Goal: Information Seeking & Learning: Learn about a topic

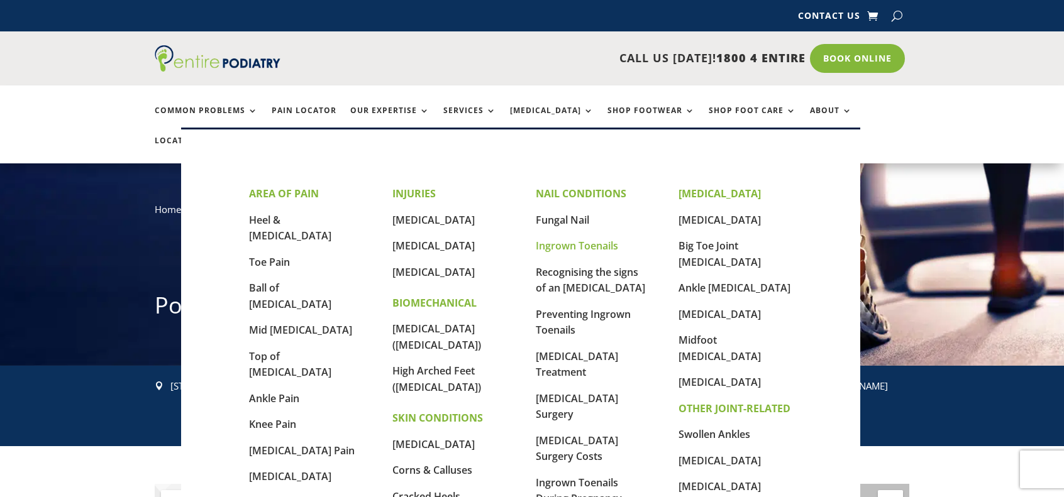
click at [596, 249] on link "Ingrown Toenails" at bounding box center [577, 246] width 82 height 14
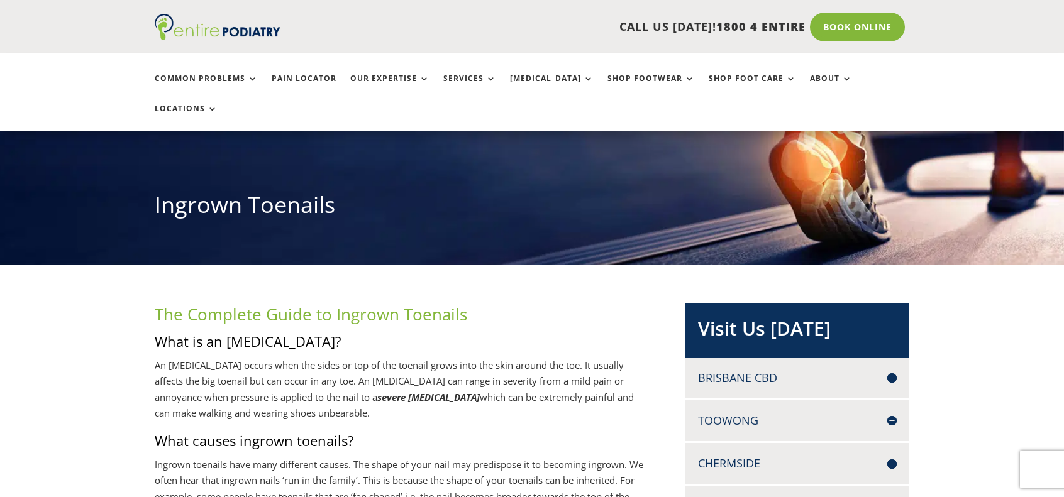
scroll to position [252, 0]
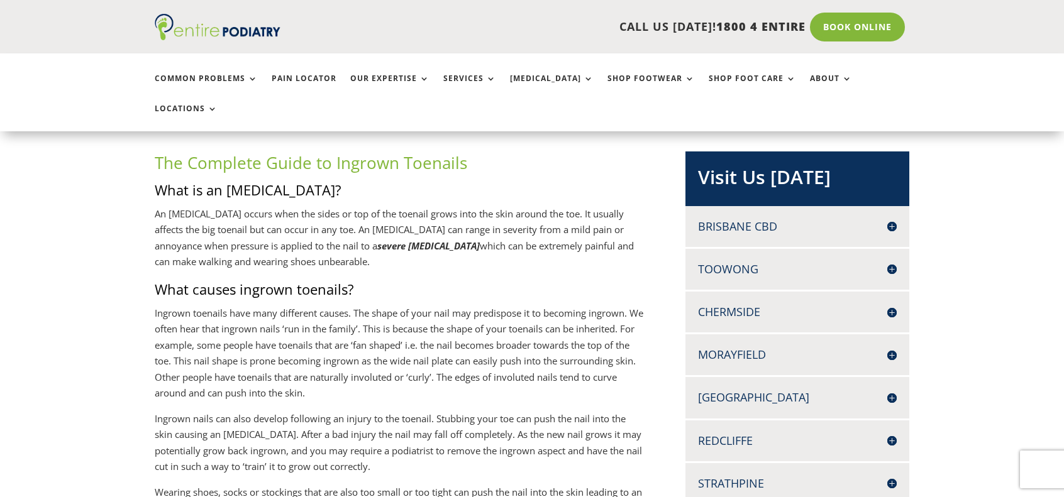
drag, startPoint x: 200, startPoint y: 181, endPoint x: 557, endPoint y: 243, distance: 362.6
click at [477, 241] on p "An [MEDICAL_DATA] occurs when the sides or top of the toenail grows into the sk…" at bounding box center [399, 243] width 489 height 74
drag, startPoint x: 458, startPoint y: 214, endPoint x: 575, endPoint y: 230, distance: 118.0
click at [575, 230] on p "An [MEDICAL_DATA] occurs when the sides or top of the toenail grows into the sk…" at bounding box center [399, 243] width 489 height 74
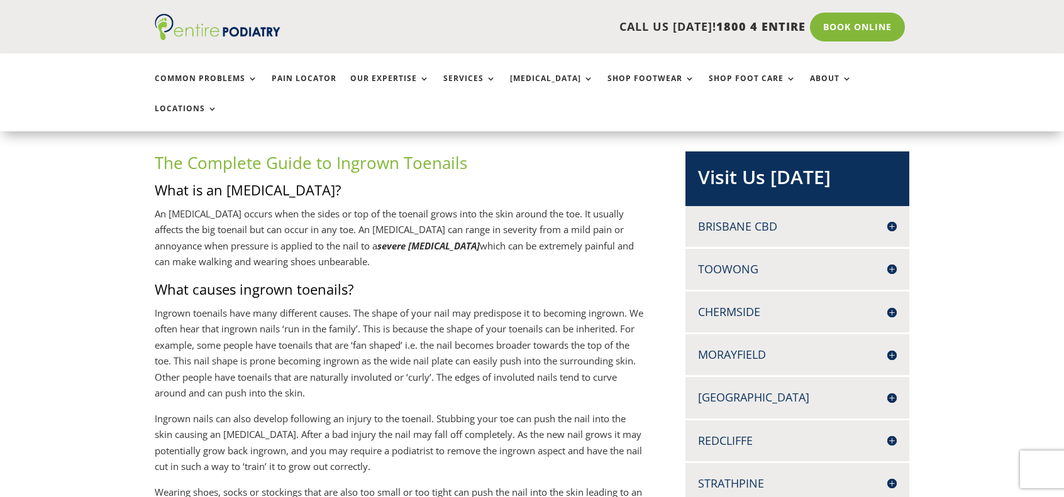
click at [575, 230] on p "An [MEDICAL_DATA] occurs when the sides or top of the toenail grows into the sk…" at bounding box center [399, 243] width 489 height 74
drag, startPoint x: 196, startPoint y: 240, endPoint x: 375, endPoint y: 228, distance: 180.2
click at [371, 228] on p "An ingrown toenail occurs when the sides or top of the toenail grows into the s…" at bounding box center [399, 243] width 489 height 74
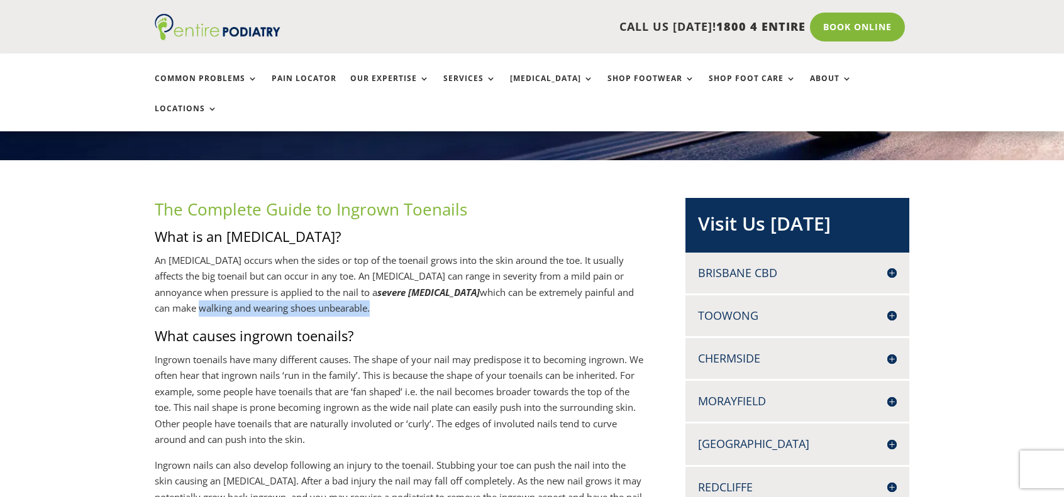
scroll to position [203, 0]
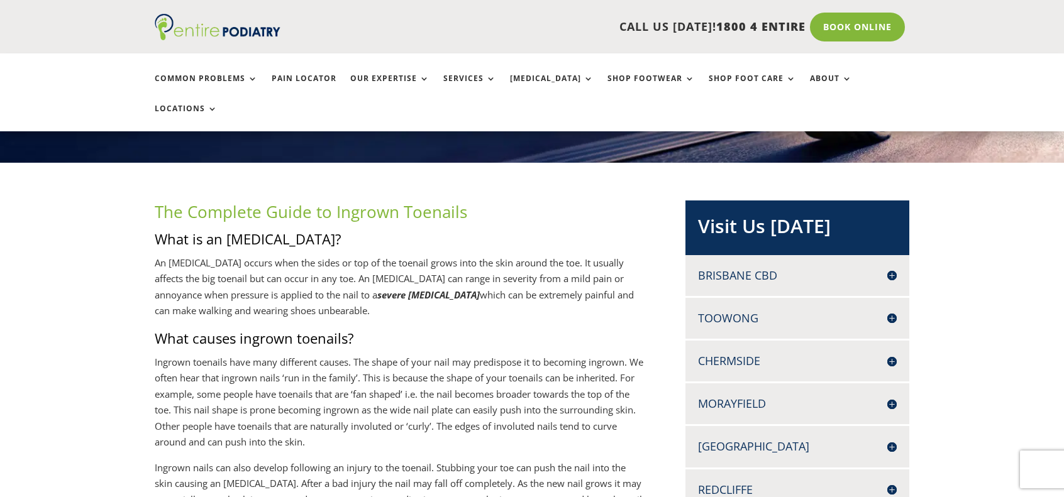
click at [781, 268] on h4 "Brisbane CBD" at bounding box center [797, 276] width 199 height 16
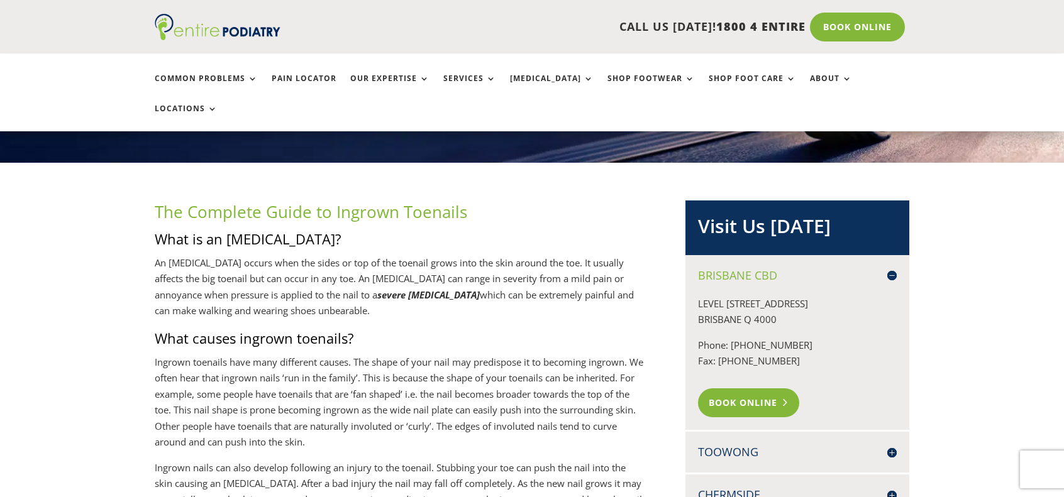
click at [742, 389] on link "Book Online" at bounding box center [748, 403] width 101 height 29
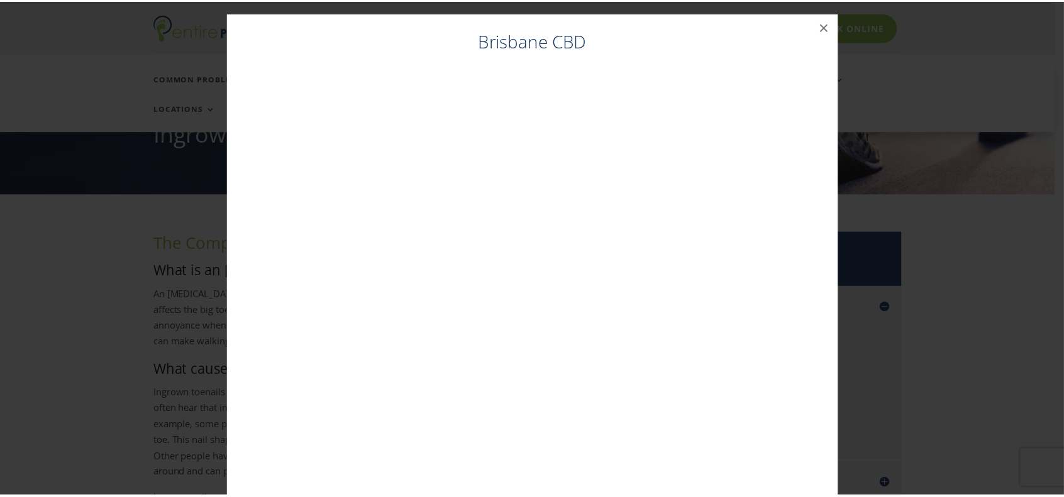
scroll to position [168, 0]
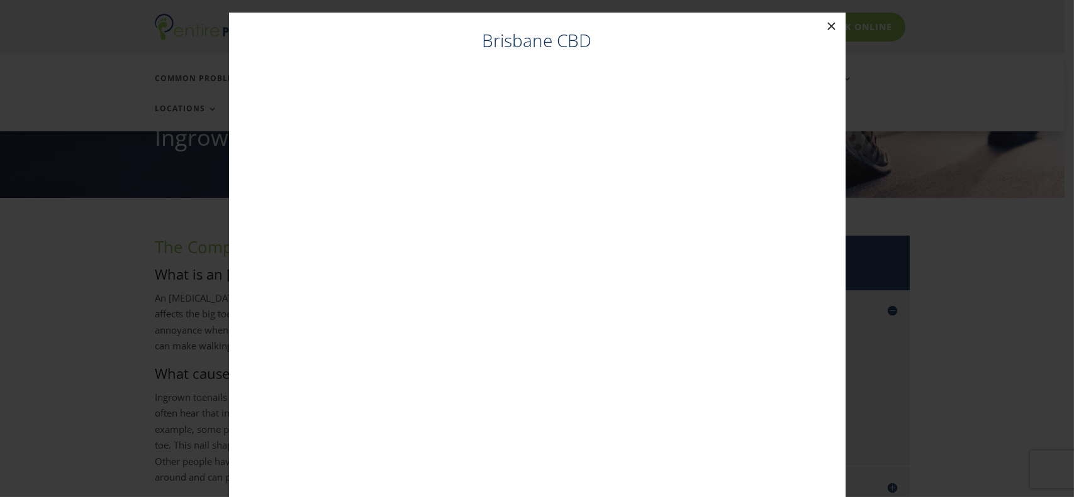
click at [826, 19] on button "×" at bounding box center [832, 27] width 28 height 28
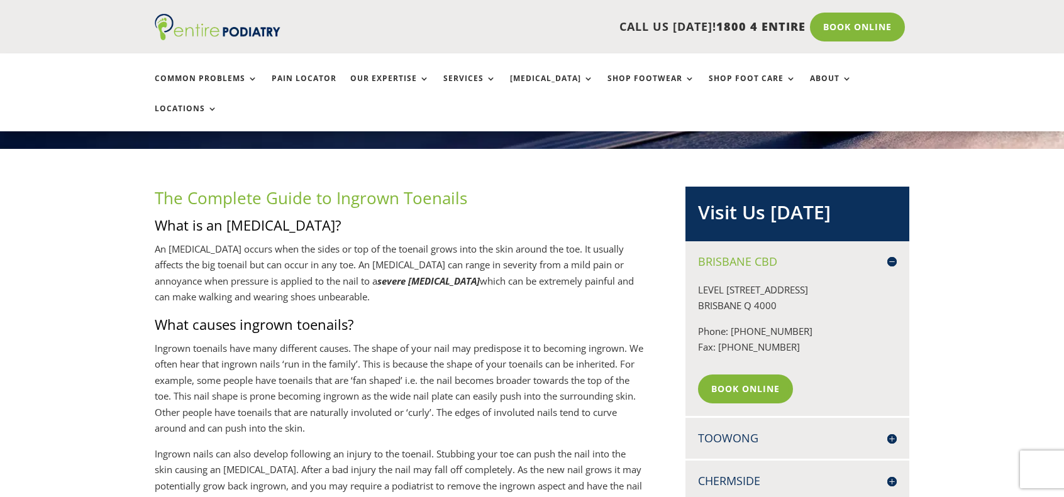
scroll to position [218, 0]
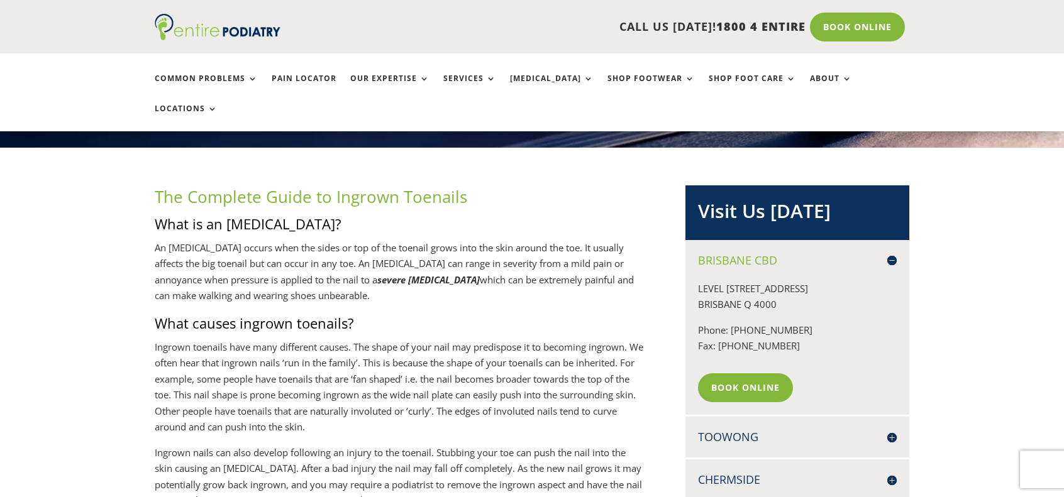
click at [448, 240] on p "An ingrown toenail occurs when the sides or top of the toenail grows into the s…" at bounding box center [399, 277] width 489 height 74
drag, startPoint x: 495, startPoint y: 218, endPoint x: 600, endPoint y: 245, distance: 108.3
click at [600, 245] on p "An ingrown toenail occurs when the sides or top of the toenail grows into the s…" at bounding box center [399, 277] width 489 height 74
drag, startPoint x: 171, startPoint y: 228, endPoint x: 406, endPoint y: 235, distance: 235.3
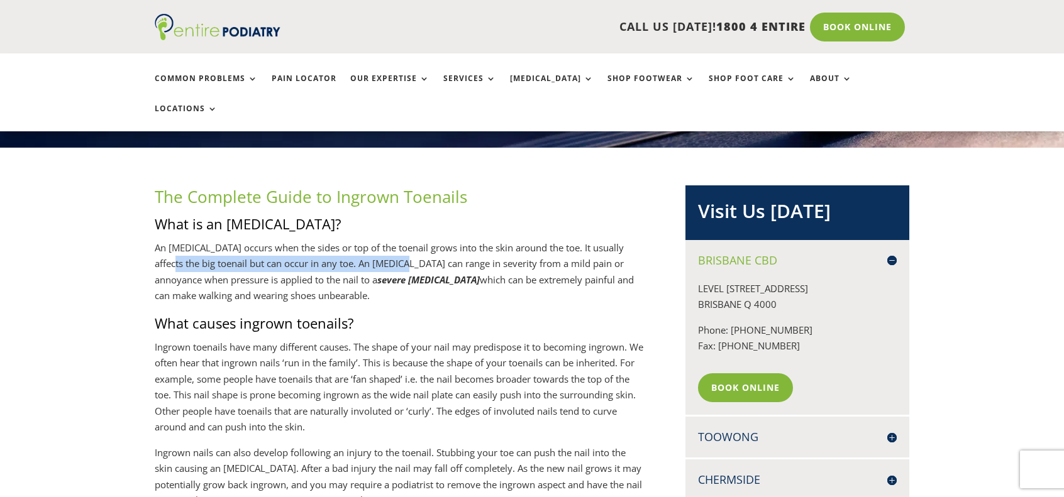
click at [406, 240] on p "An ingrown toenail occurs when the sides or top of the toenail grows into the s…" at bounding box center [399, 277] width 489 height 74
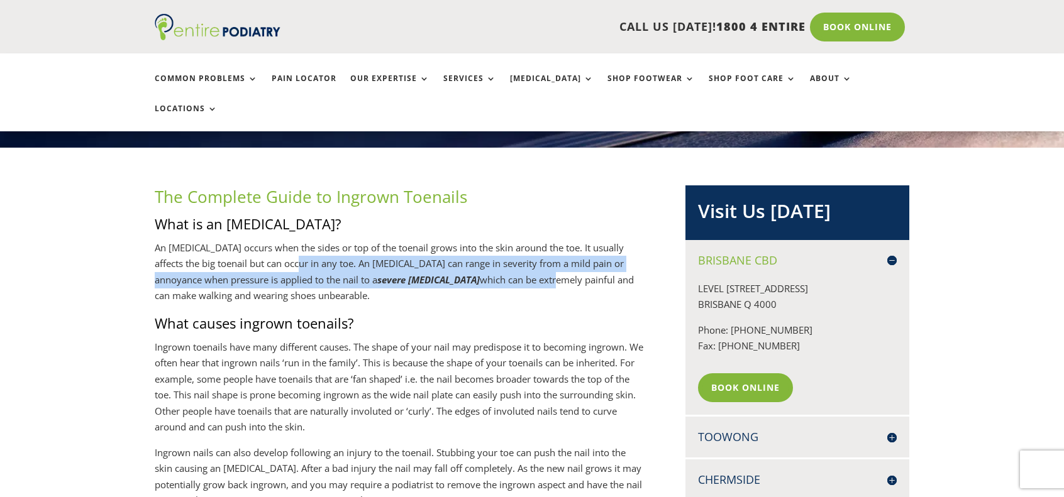
drag, startPoint x: 297, startPoint y: 230, endPoint x: 578, endPoint y: 247, distance: 281.6
click at [575, 247] on p "An ingrown toenail occurs when the sides or top of the toenail grows into the s…" at bounding box center [399, 277] width 489 height 74
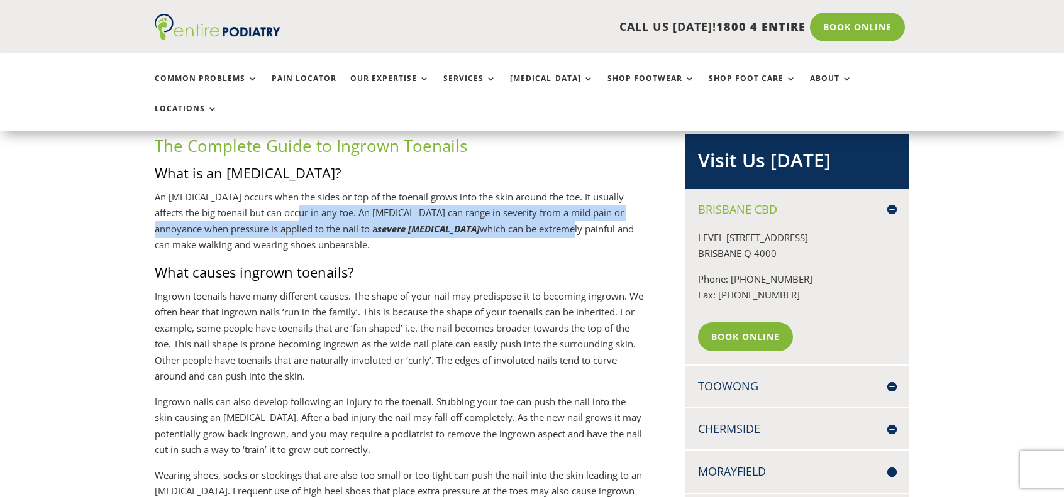
scroll to position [269, 0]
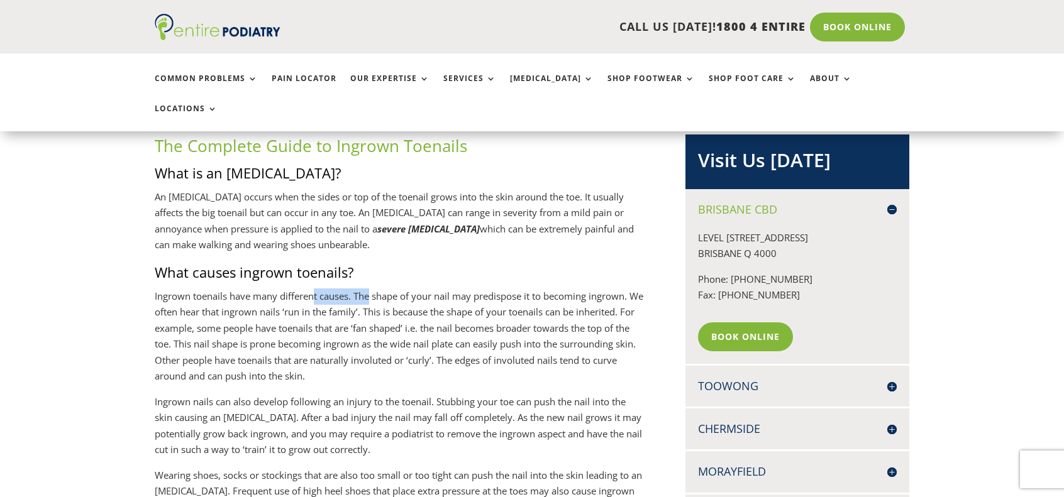
drag, startPoint x: 316, startPoint y: 260, endPoint x: 523, endPoint y: 279, distance: 208.3
click at [450, 289] on p "Ingrown toenails have many different causes. The shape of your nail may predisp…" at bounding box center [399, 342] width 489 height 106
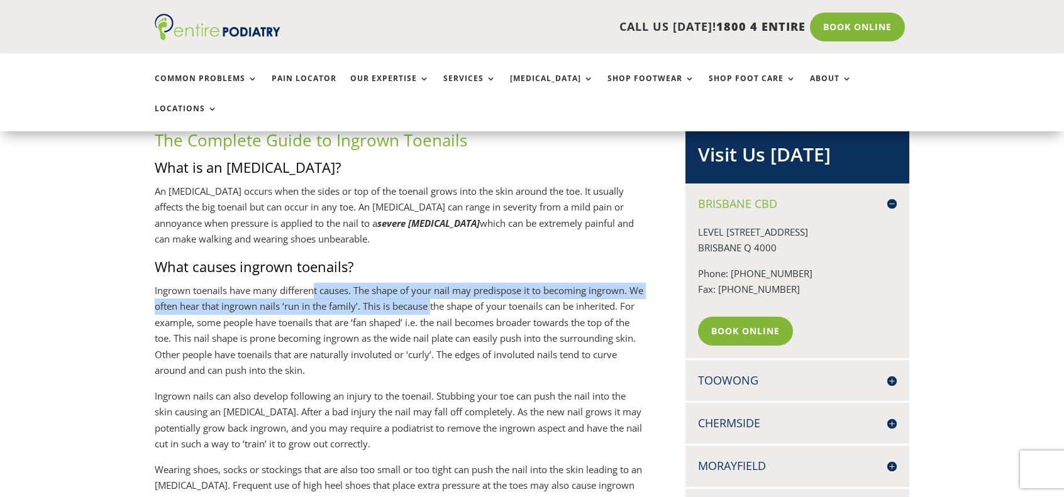
scroll to position [272, 0]
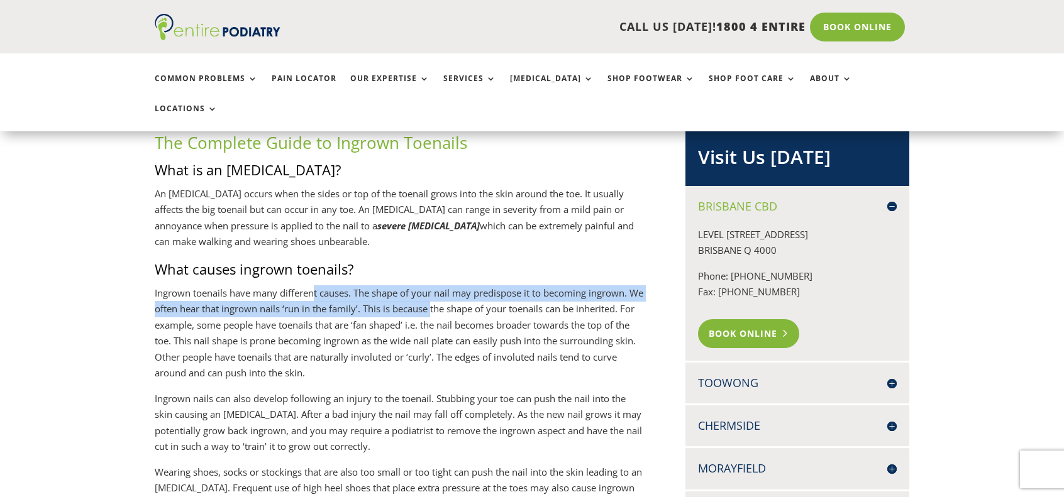
click at [737, 319] on link "Book Online" at bounding box center [748, 333] width 101 height 29
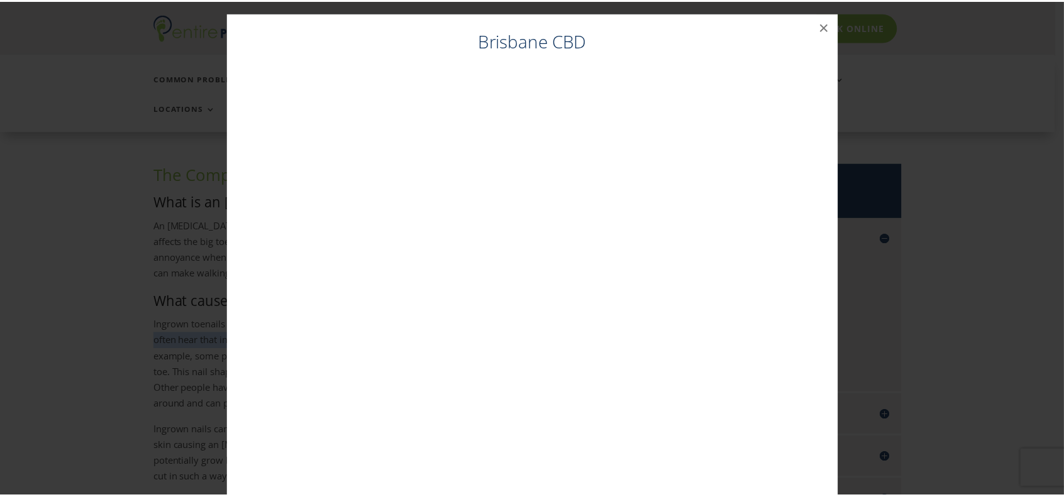
scroll to position [238, 0]
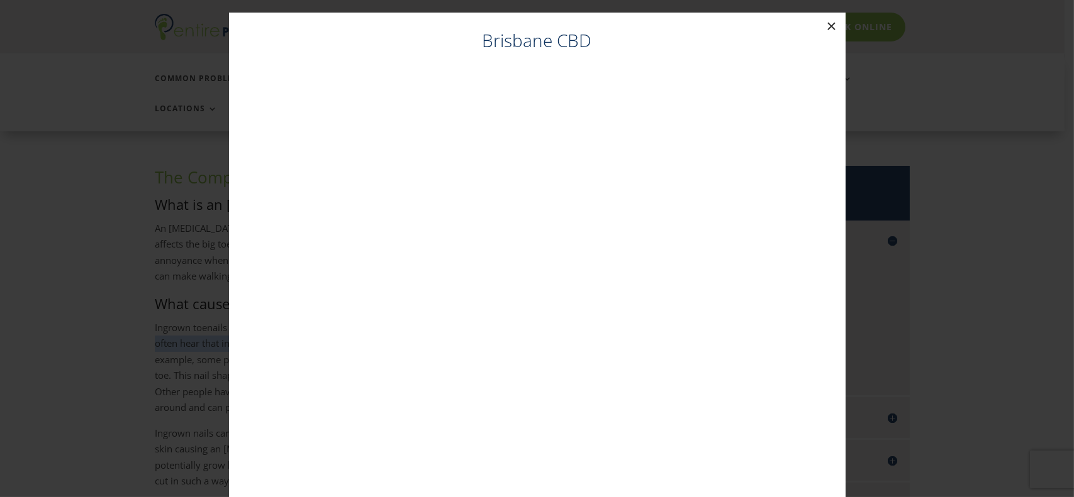
click at [825, 22] on button "×" at bounding box center [832, 27] width 28 height 28
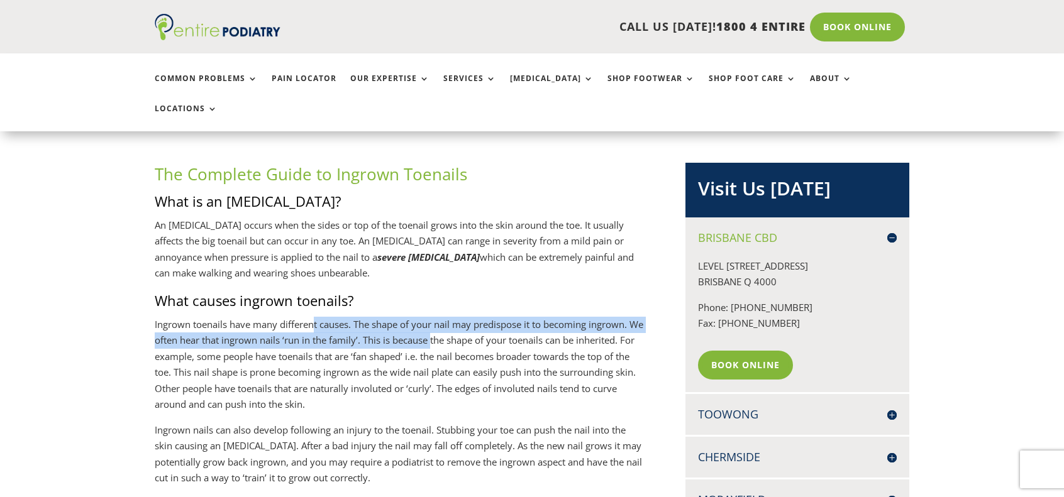
scroll to position [338, 0]
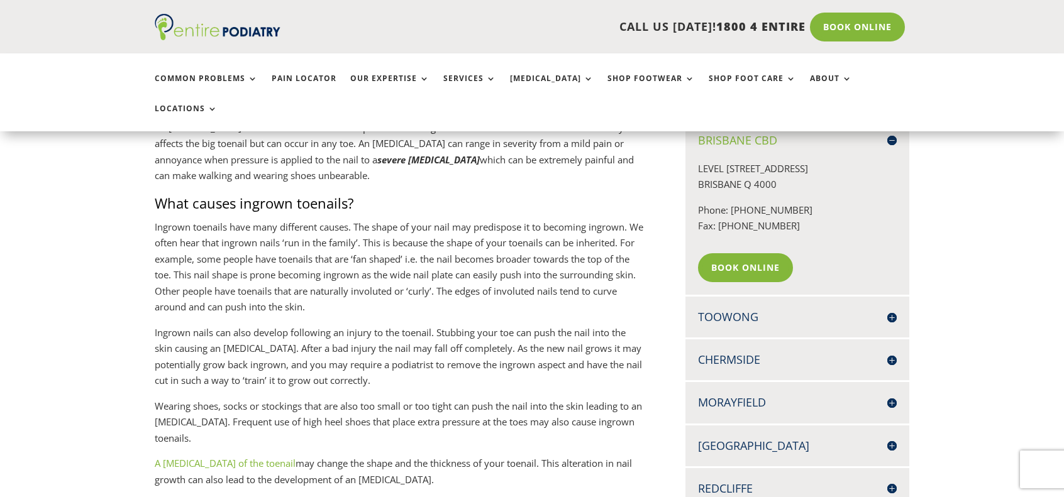
click at [508, 194] on h3 "What causes ingrown toenails?" at bounding box center [399, 207] width 489 height 26
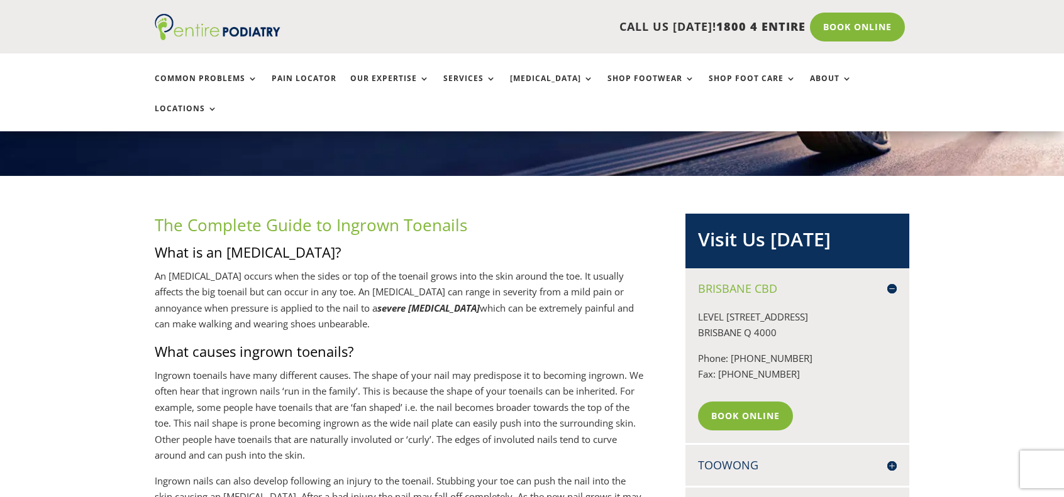
scroll to position [188, 0]
